Goal: Transaction & Acquisition: Purchase product/service

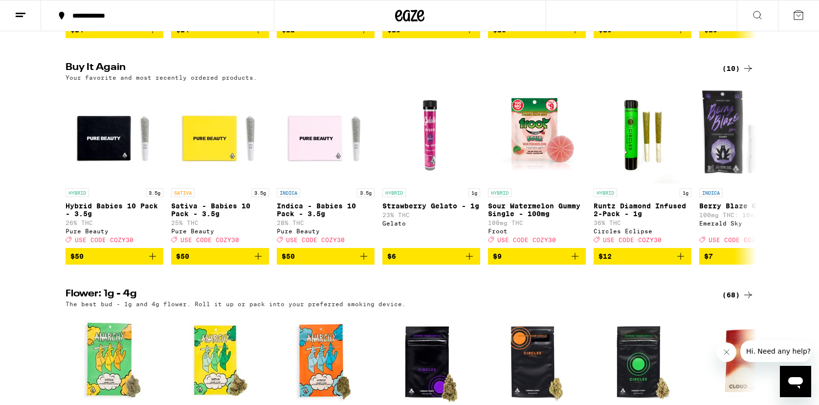
scroll to position [875, 0]
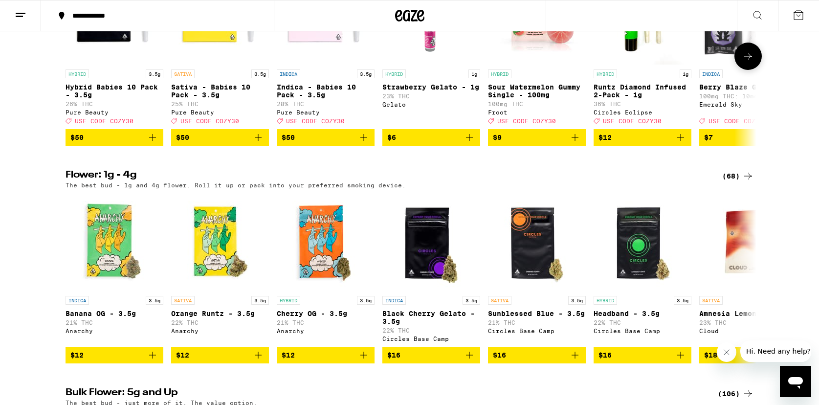
click at [257, 143] on icon "Add to bag" at bounding box center [258, 138] width 12 height 12
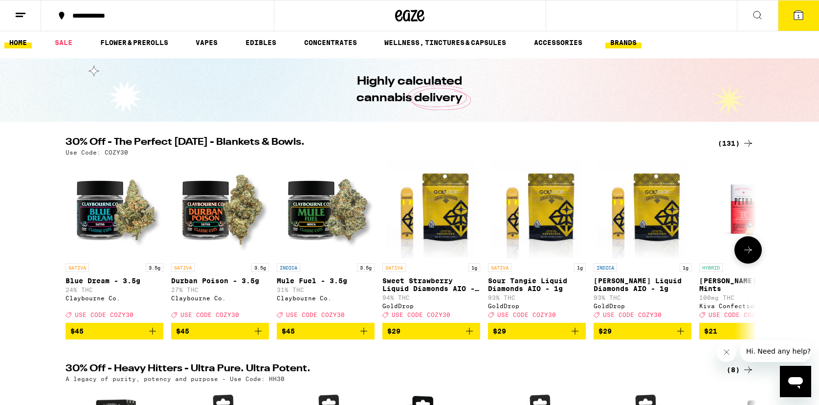
scroll to position [0, 0]
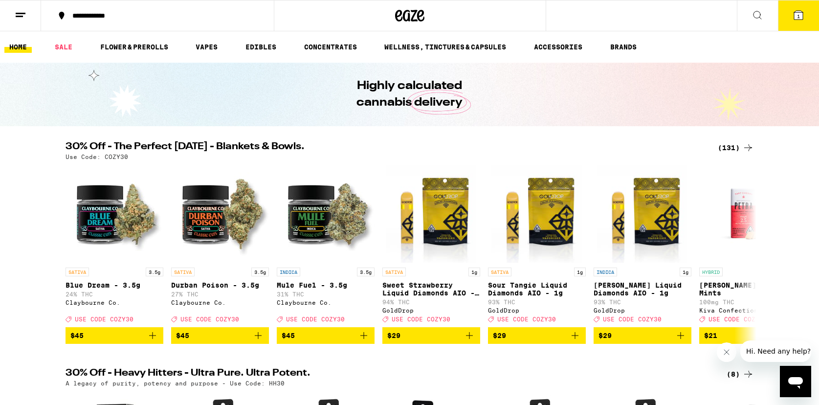
click at [796, 21] on button "1" at bounding box center [798, 15] width 41 height 30
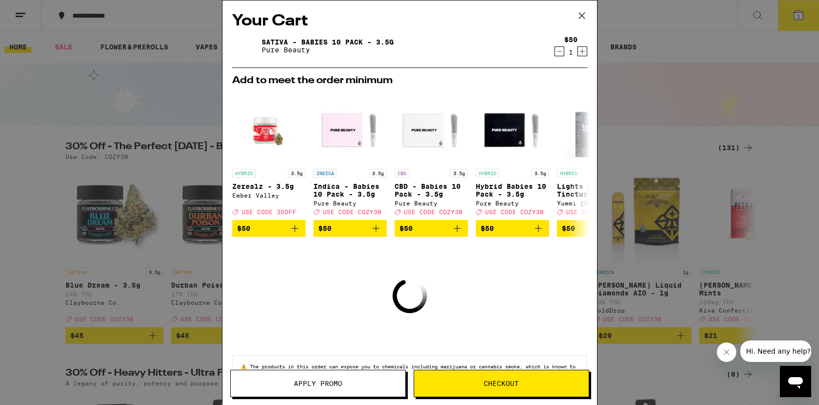
click at [336, 391] on button "Apply Promo" at bounding box center [318, 383] width 176 height 27
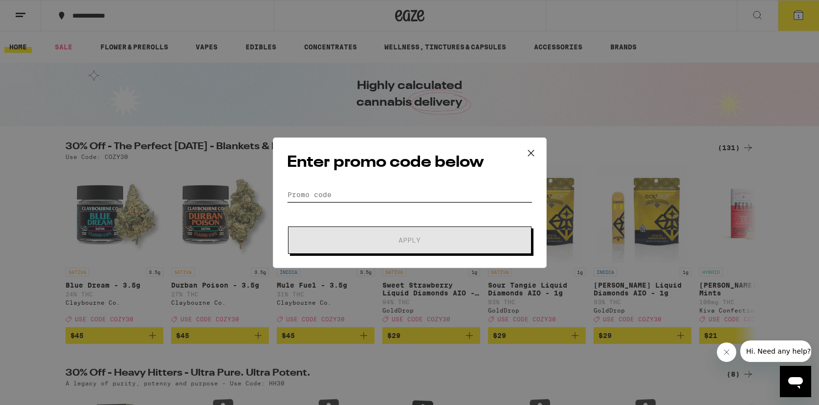
click at [355, 193] on input "Promo Code" at bounding box center [409, 194] width 245 height 15
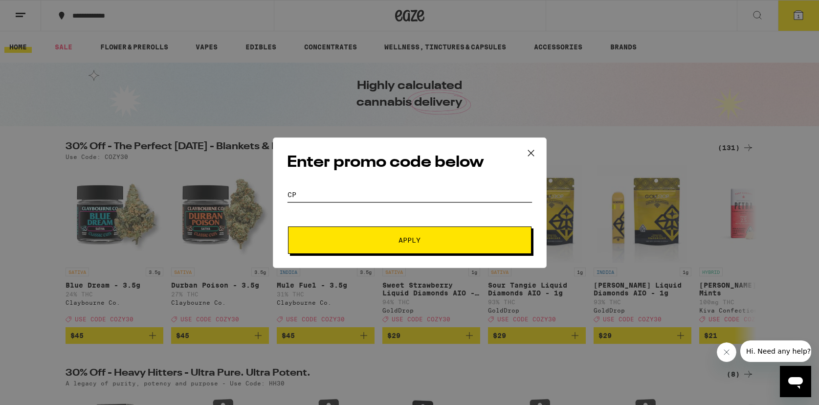
type input "C"
type input "COZY30"
click at [391, 234] on button "Apply" at bounding box center [409, 239] width 243 height 27
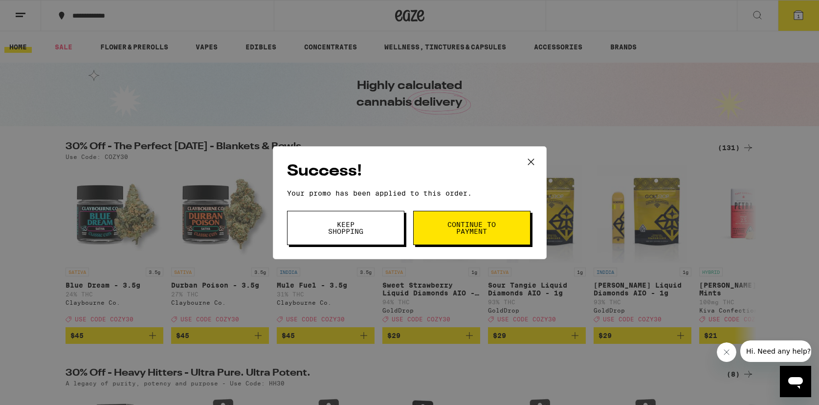
click at [498, 234] on button "Continue to payment" at bounding box center [471, 228] width 117 height 34
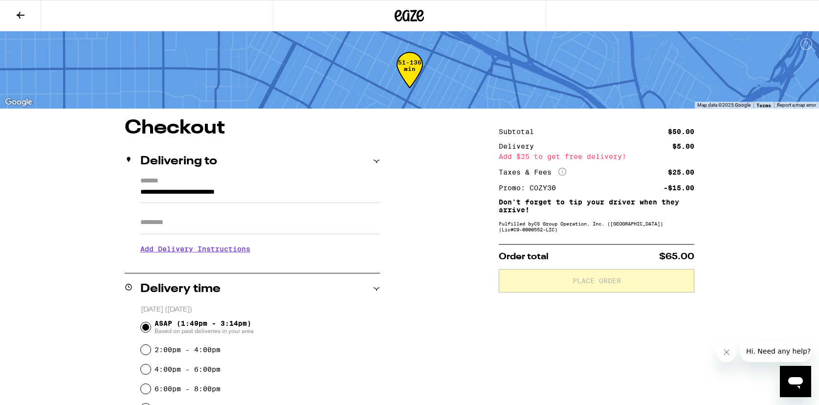
click at [175, 231] on input "Apt/Suite" at bounding box center [260, 222] width 240 height 23
type input "***"
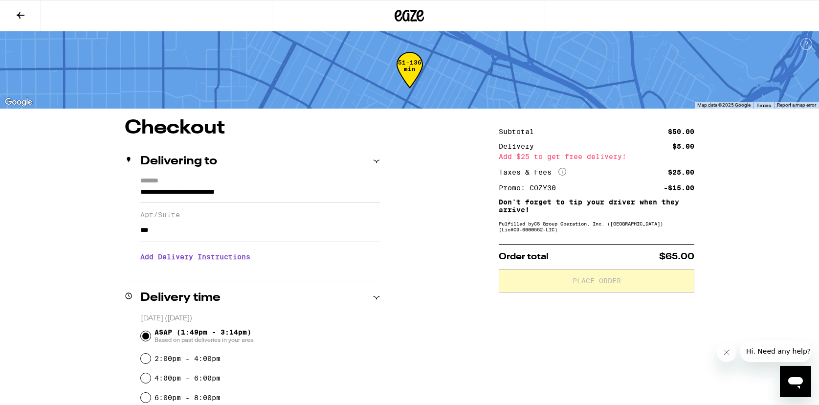
click at [177, 260] on h3 "Add Delivery Instructions" at bounding box center [260, 256] width 240 height 22
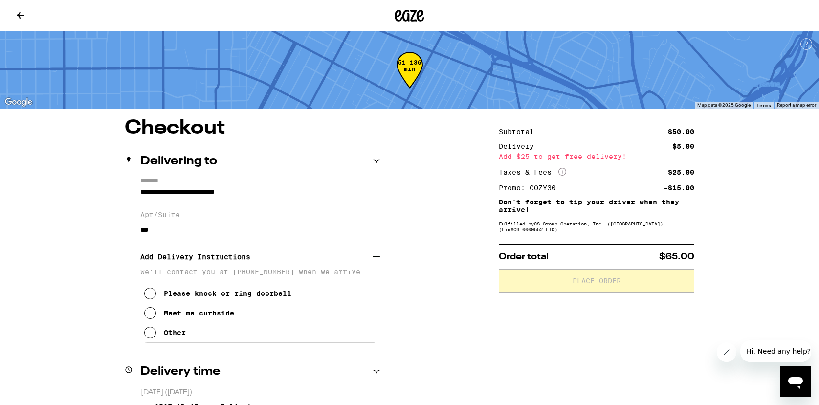
click at [151, 337] on icon at bounding box center [150, 333] width 12 height 12
click at [202, 365] on textarea "Enter any other delivery instructions you want driver to know" at bounding box center [260, 365] width 233 height 46
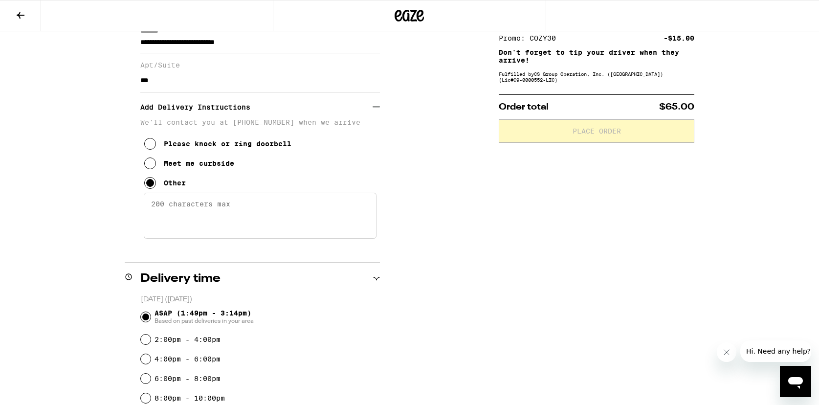
scroll to position [203, 0]
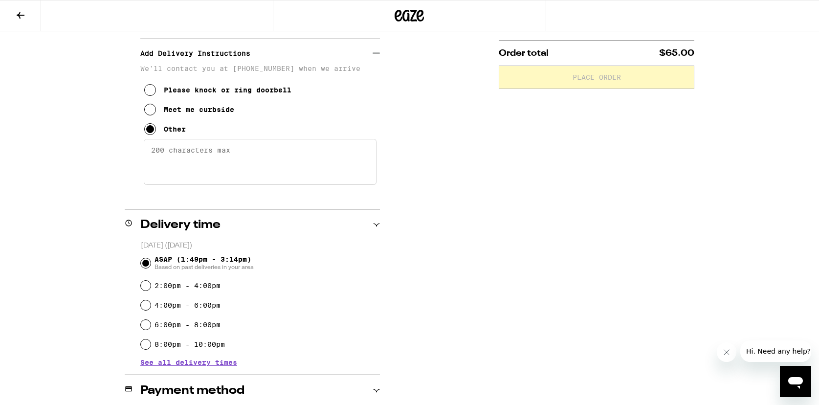
click at [287, 168] on textarea "Enter any other delivery instructions you want driver to know" at bounding box center [260, 162] width 233 height 46
type textarea "b"
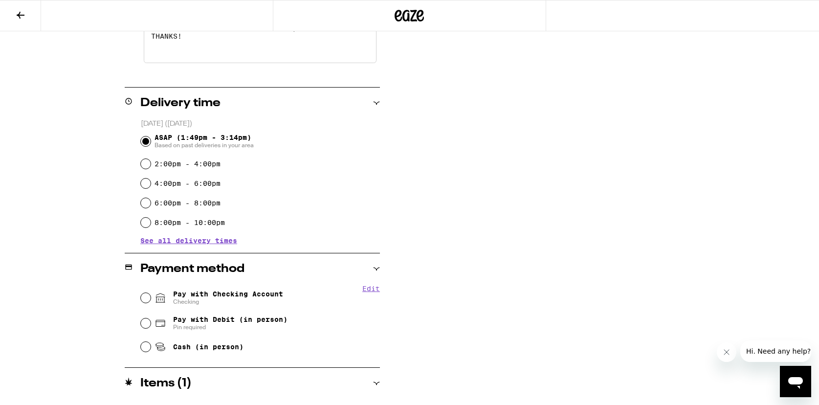
scroll to position [355, 0]
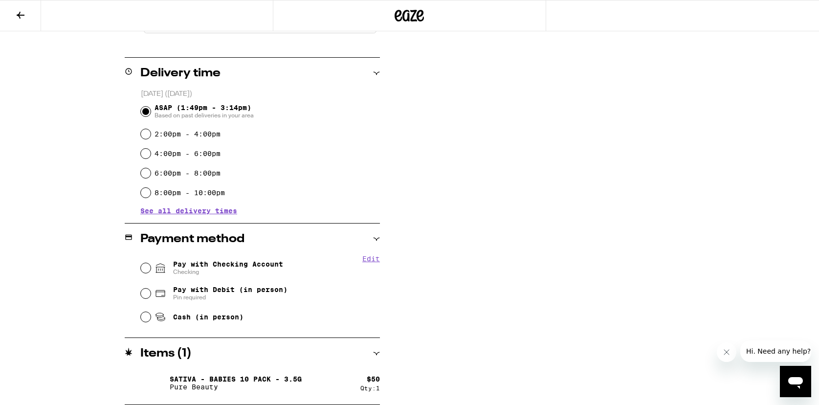
type textarea "DIAL CODE 7964 TO ENTER BUILDING, I'M APT 208. THANKS!"
click at [141, 267] on input "Pay with Checking Account Checking" at bounding box center [146, 268] width 10 height 10
radio input "true"
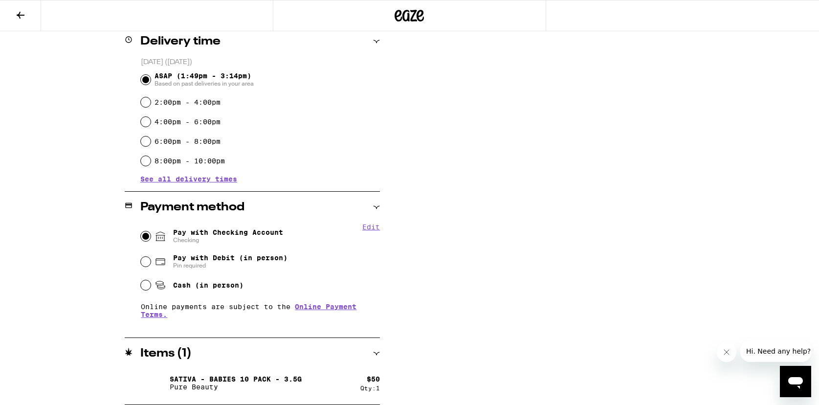
scroll to position [0, 0]
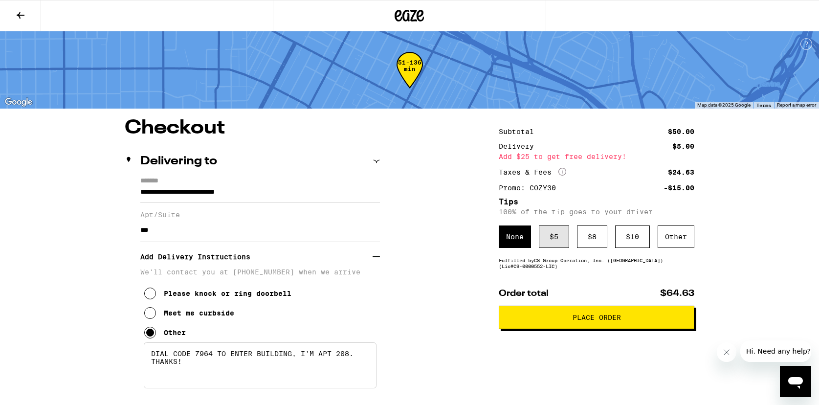
click at [542, 241] on div "$ 5" at bounding box center [554, 236] width 30 height 22
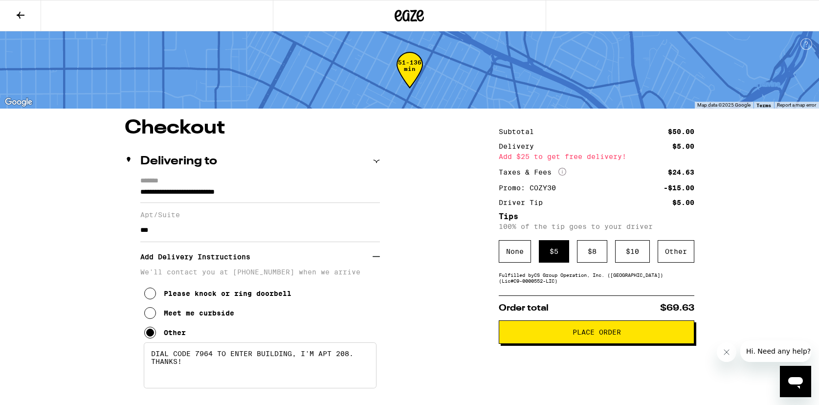
click at [619, 335] on span "Place Order" at bounding box center [596, 332] width 48 height 7
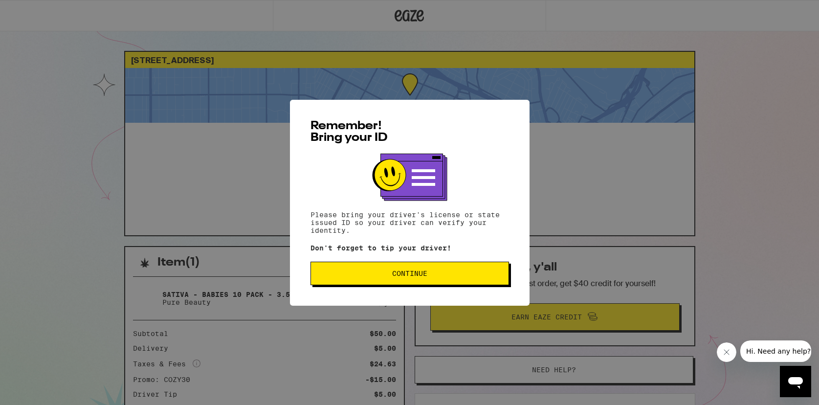
click at [406, 277] on span "Continue" at bounding box center [409, 273] width 35 height 7
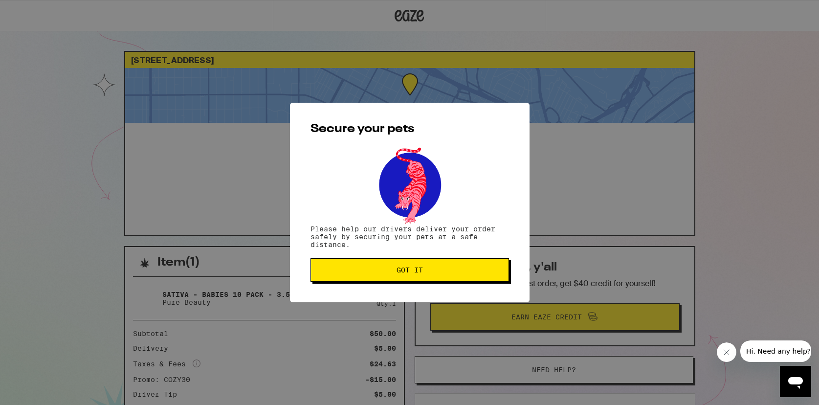
click at [403, 280] on button "Got it" at bounding box center [409, 269] width 198 height 23
